Goal: Obtain resource: Download file/media

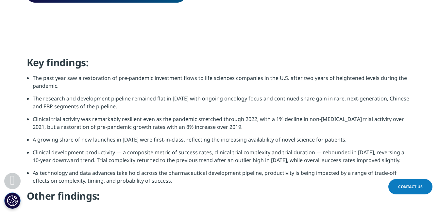
scroll to position [283, 0]
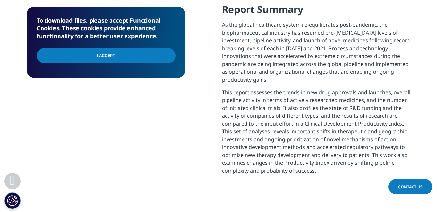
click at [132, 57] on input "I Accept" at bounding box center [106, 55] width 139 height 15
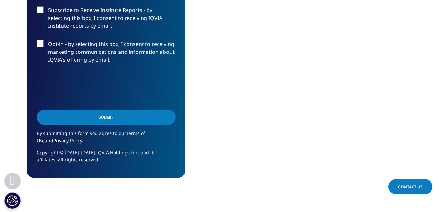
scroll to position [283, 0]
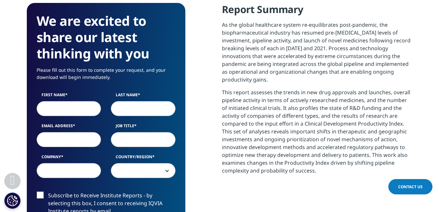
click at [74, 103] on input "First Name" at bounding box center [69, 108] width 65 height 15
type input "KEHINDE"
type input "SOYEMI"
type input "[EMAIL_ADDRESS][DOMAIN_NAME]"
select select "Canada"
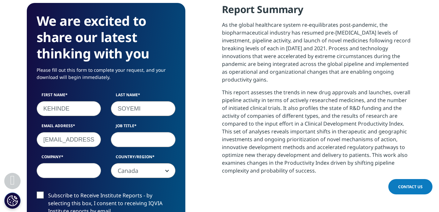
click at [129, 144] on input "Job Title" at bounding box center [143, 139] width 65 height 15
type input "medical advisor"
click at [69, 170] on input "Company" at bounding box center [69, 170] width 65 height 15
type input "Novo Nordisk"
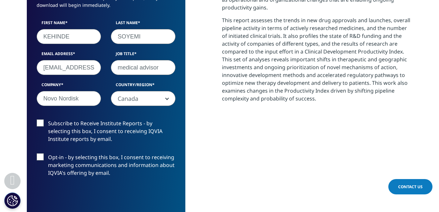
scroll to position [361, 0]
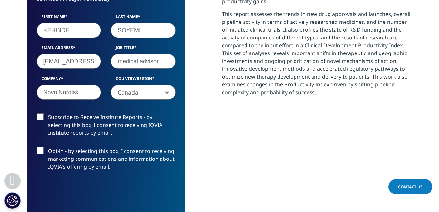
click at [41, 118] on label "Subscribe to Receive Institute Reports - by selecting this box, I consent to re…" at bounding box center [106, 126] width 139 height 27
click at [48, 113] on input "Subscribe to Receive Institute Reports - by selecting this box, I consent to re…" at bounding box center [48, 113] width 0 height 0
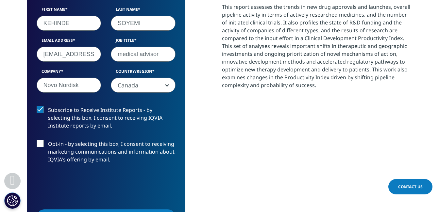
scroll to position [374, 0]
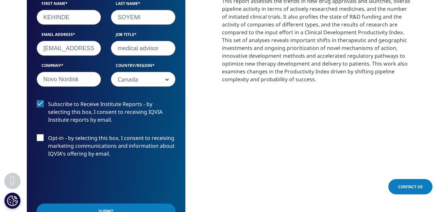
click at [87, 46] on input "[EMAIL_ADDRESS][DOMAIN_NAME]" at bounding box center [69, 48] width 65 height 15
click at [147, 205] on input "Submit" at bounding box center [106, 211] width 139 height 15
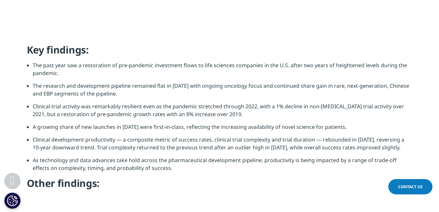
scroll to position [295, 0]
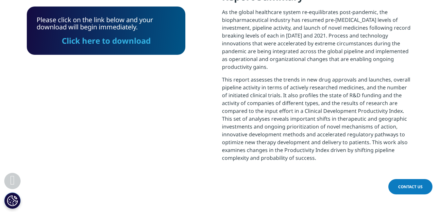
click at [140, 43] on link "Click here to download" at bounding box center [106, 40] width 89 height 11
